Goal: Find specific page/section: Find specific page/section

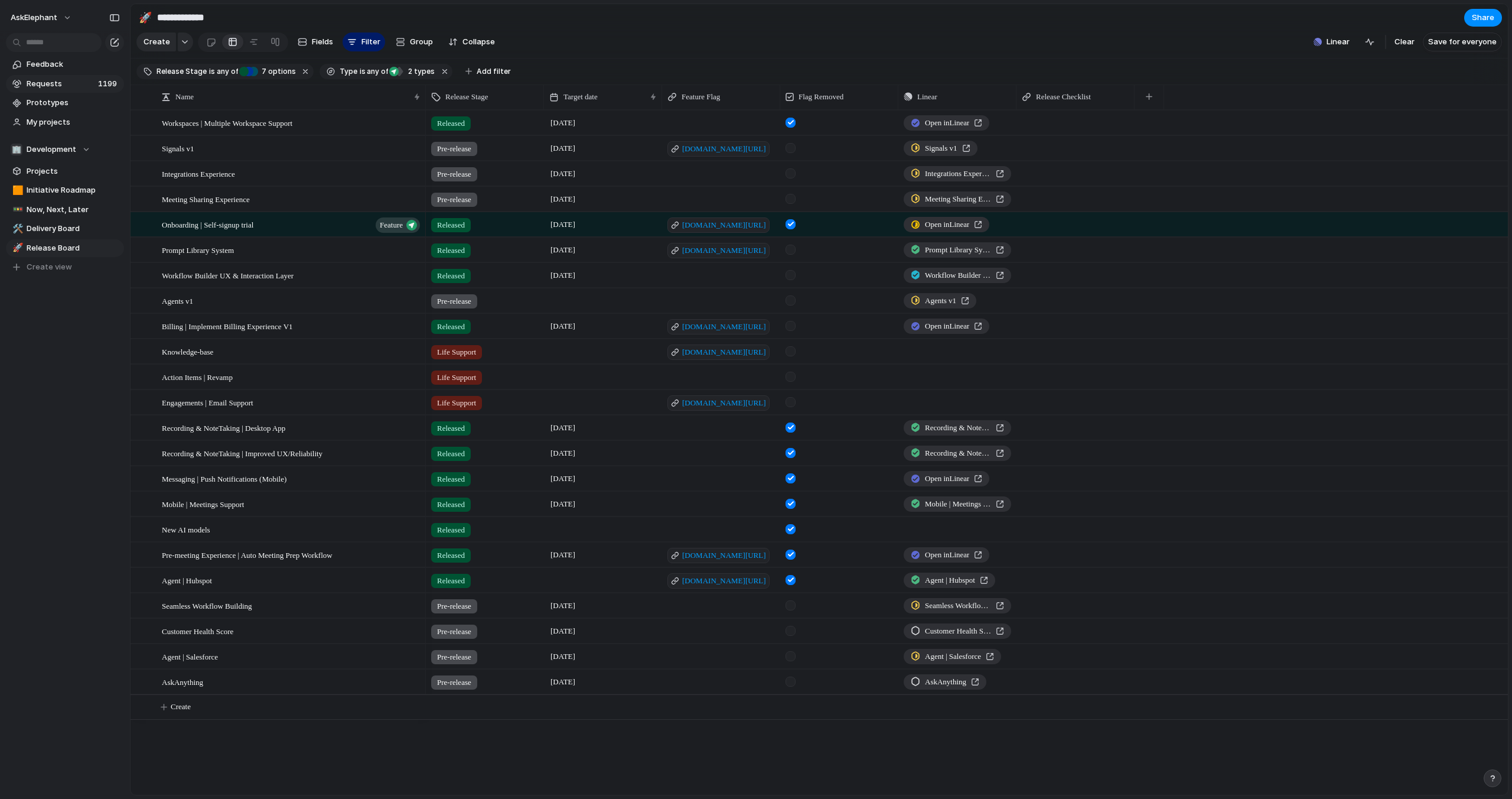
click at [36, 79] on span "Requests" at bounding box center [61, 84] width 68 height 12
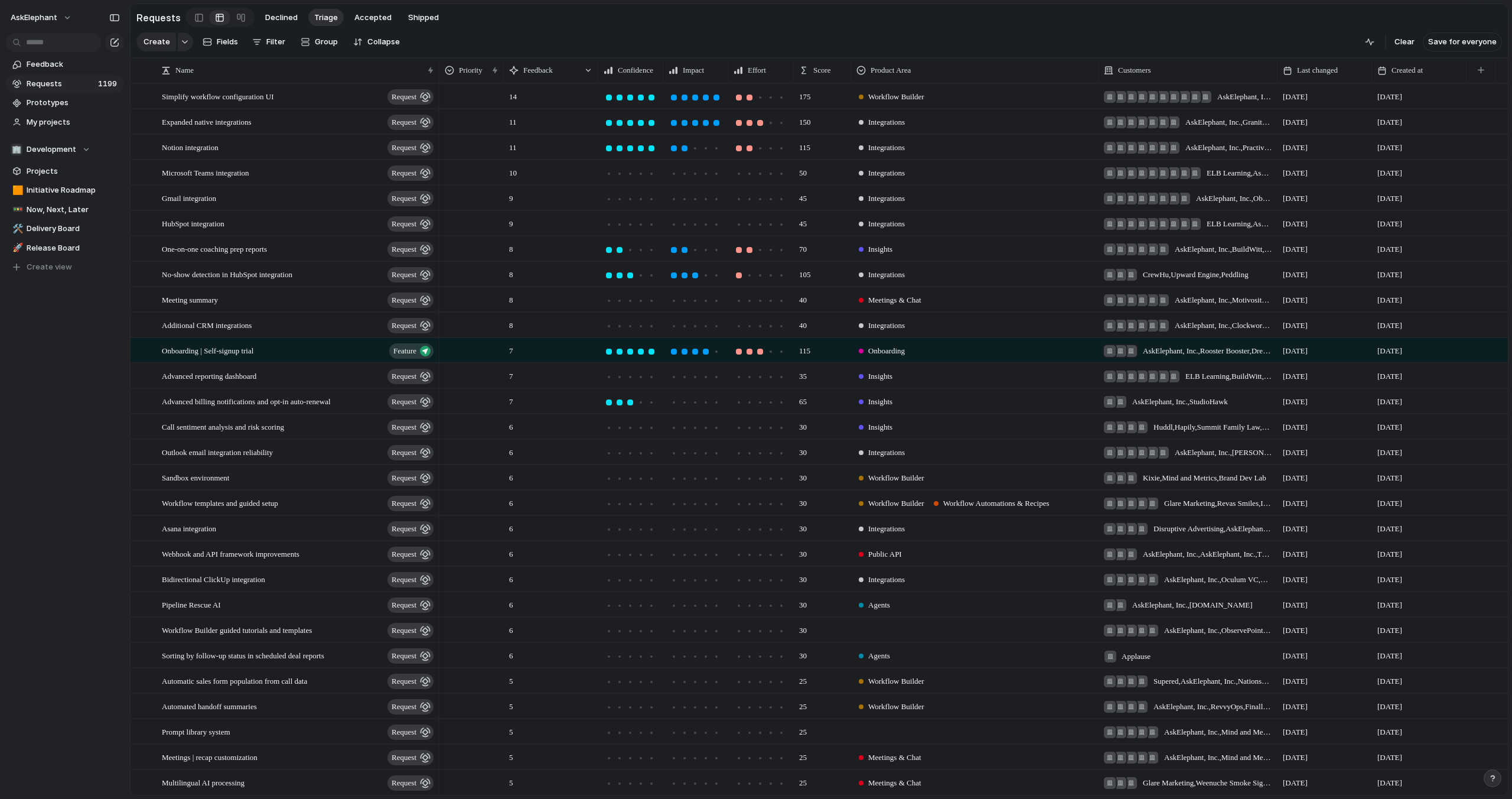
click at [37, 82] on span "Requests" at bounding box center [61, 84] width 68 height 12
